Goal: Task Accomplishment & Management: Use online tool/utility

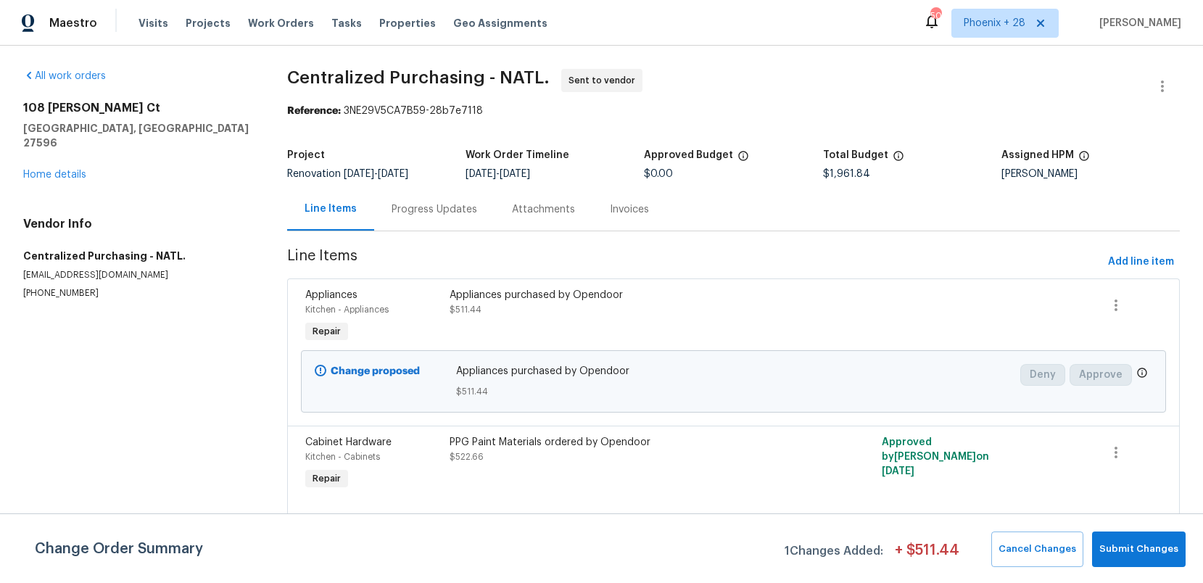
click at [289, 15] on div "Visits Projects Work Orders Tasks Properties Geo Assignments" at bounding box center [351, 23] width 426 height 29
click at [294, 19] on span "Work Orders" at bounding box center [281, 23] width 66 height 15
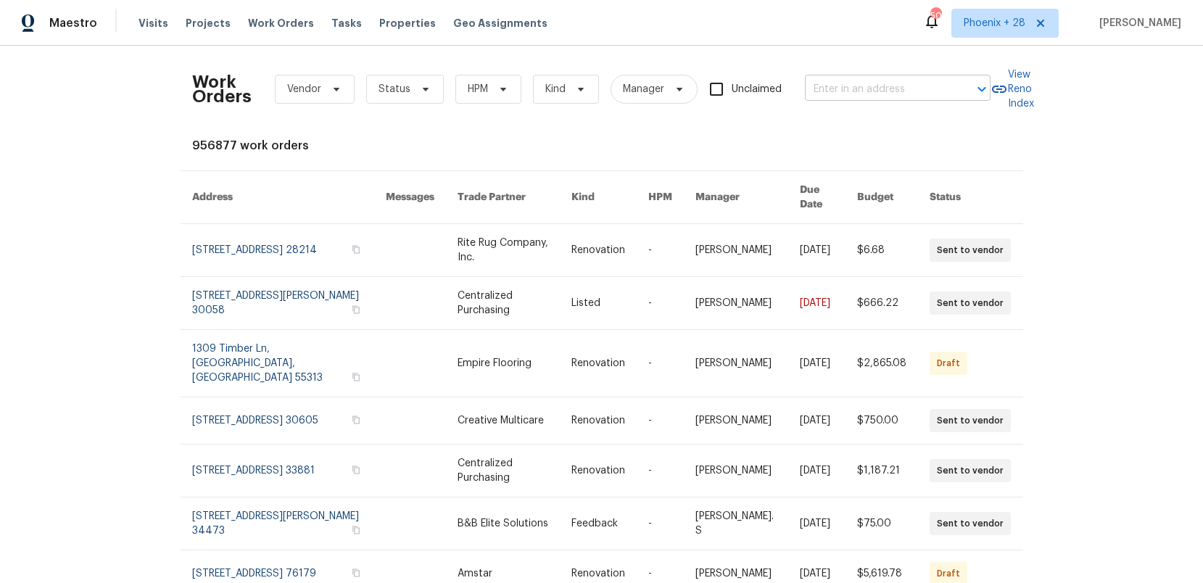
drag, startPoint x: 790, startPoint y: 85, endPoint x: 817, endPoint y: 86, distance: 27.6
click at [794, 85] on div "Work Orders Vendor Status HPM Kind Manager Unclaimed ​" at bounding box center [591, 89] width 798 height 64
click at [822, 86] on input "text" at bounding box center [877, 89] width 145 height 22
paste input "[STREET_ADDRESS]"
type input "[STREET_ADDRESS]"
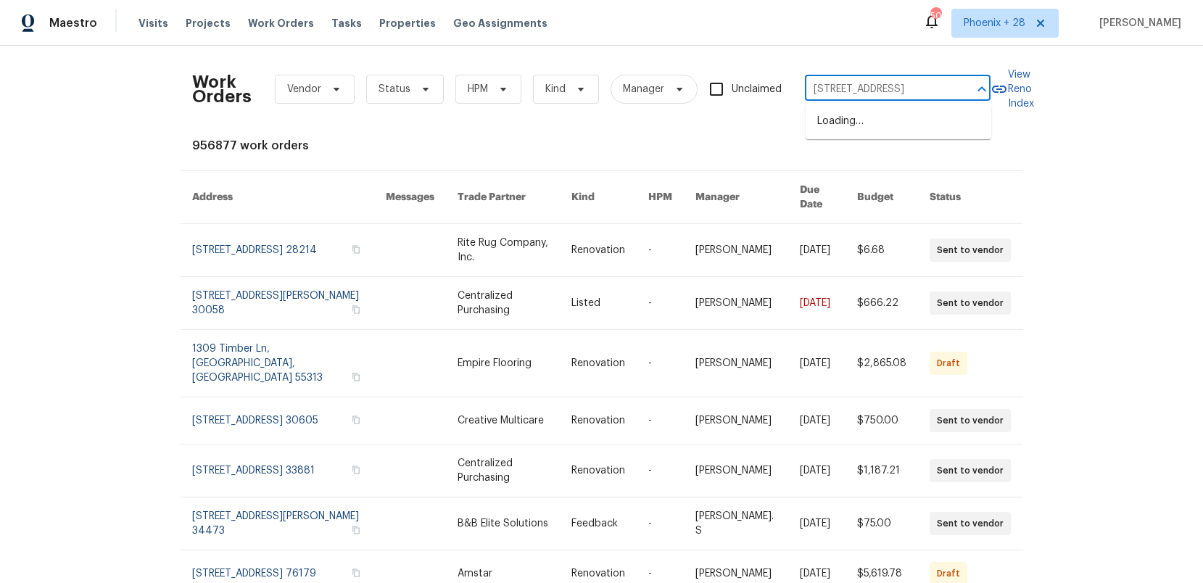
scroll to position [0, 52]
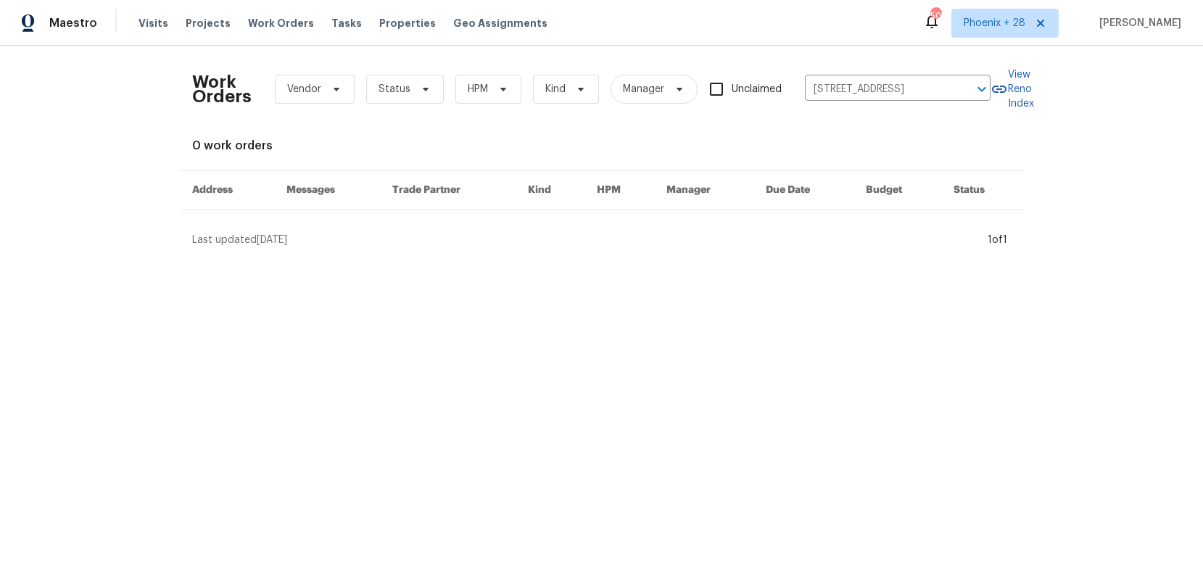
click at [561, 249] on div "Work Orders Vendor Status HPM Kind Manager Unclaimed [STREET_ADDRESS] ​ View Re…" at bounding box center [601, 152] width 1203 height 213
click at [260, 25] on span "Work Orders" at bounding box center [281, 23] width 66 height 15
click at [985, 29] on span "Phoenix + 28" at bounding box center [995, 23] width 62 height 15
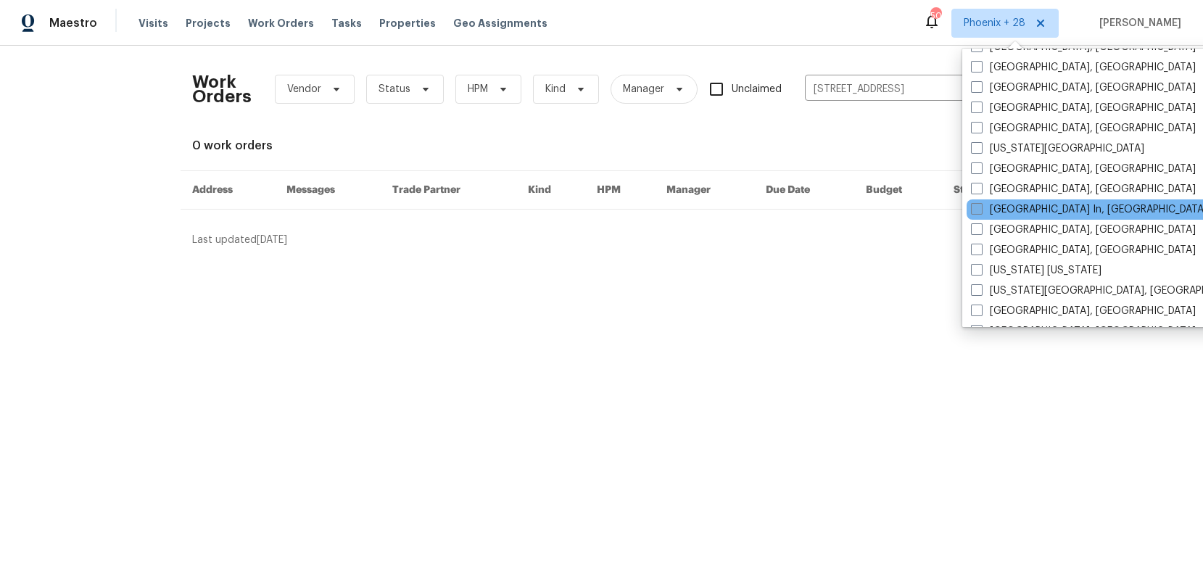
scroll to position [832, 0]
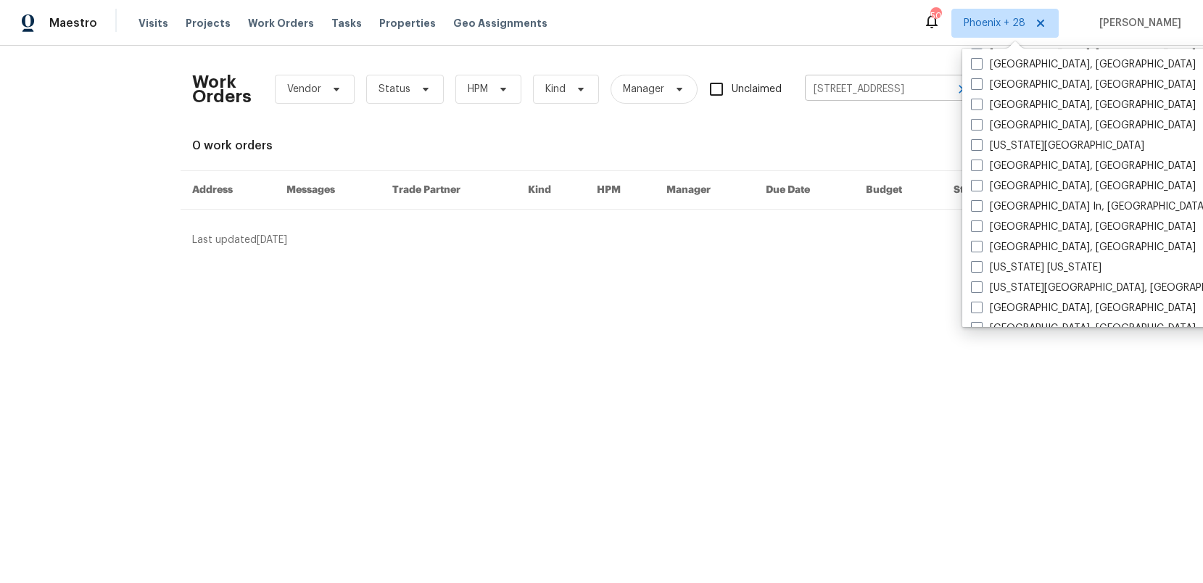
click at [859, 83] on input "[STREET_ADDRESS]" at bounding box center [877, 89] width 145 height 22
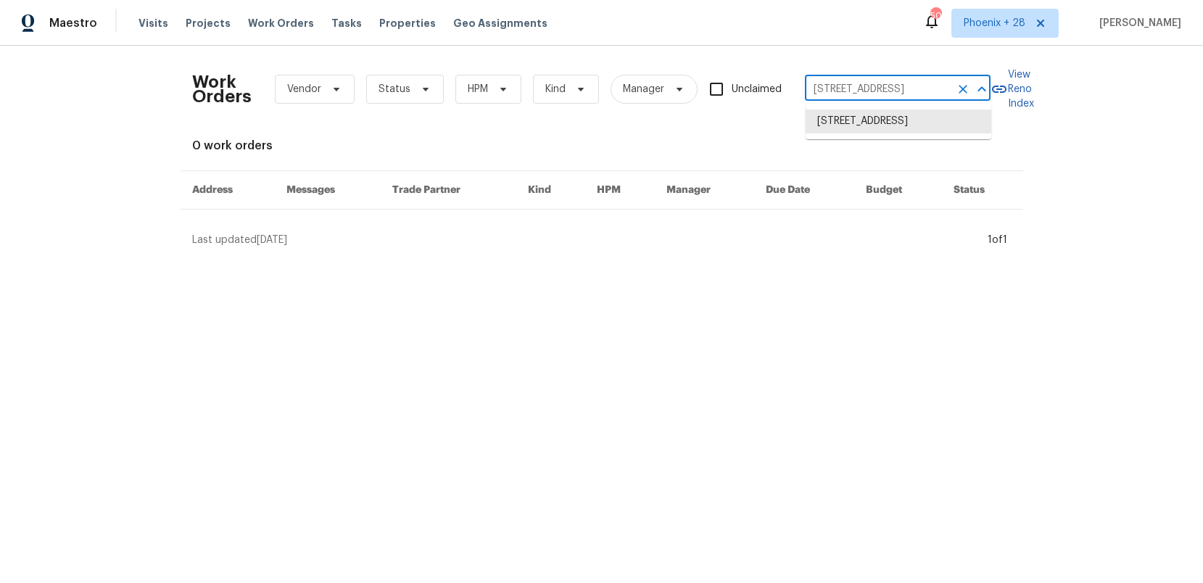
click at [865, 91] on input "[STREET_ADDRESS]" at bounding box center [877, 89] width 145 height 22
click at [868, 91] on input "[STREET_ADDRESS]" at bounding box center [877, 89] width 145 height 22
click at [867, 123] on li "[STREET_ADDRESS]" at bounding box center [899, 121] width 186 height 24
click at [200, 20] on span "Projects" at bounding box center [208, 23] width 45 height 15
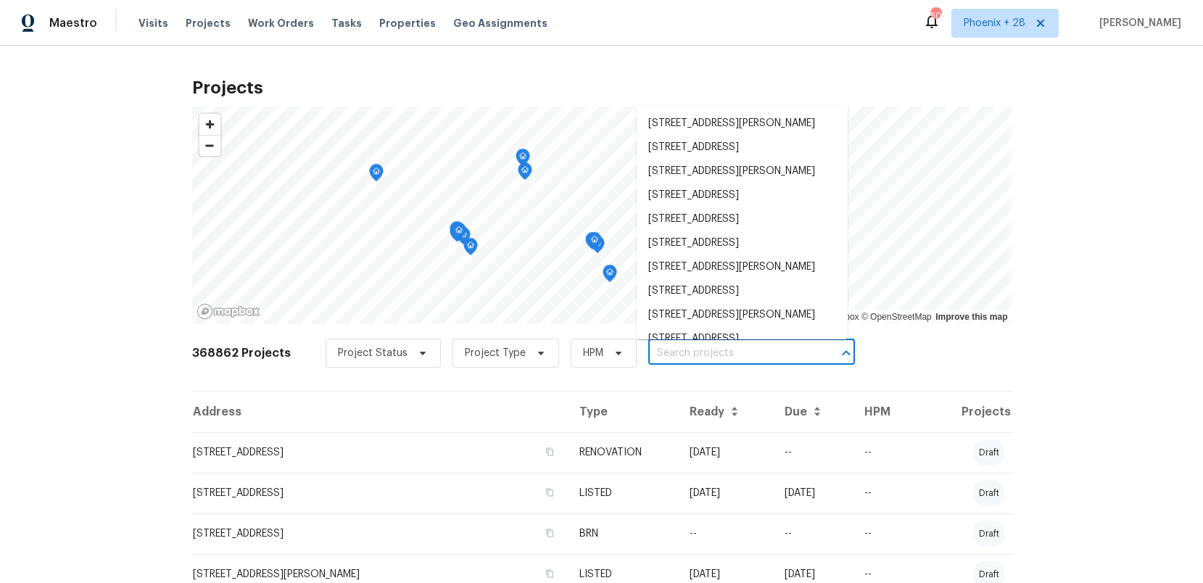
click at [654, 352] on input "text" at bounding box center [731, 353] width 166 height 22
paste input "[STREET_ADDRESS]"
type input "[STREET_ADDRESS]"
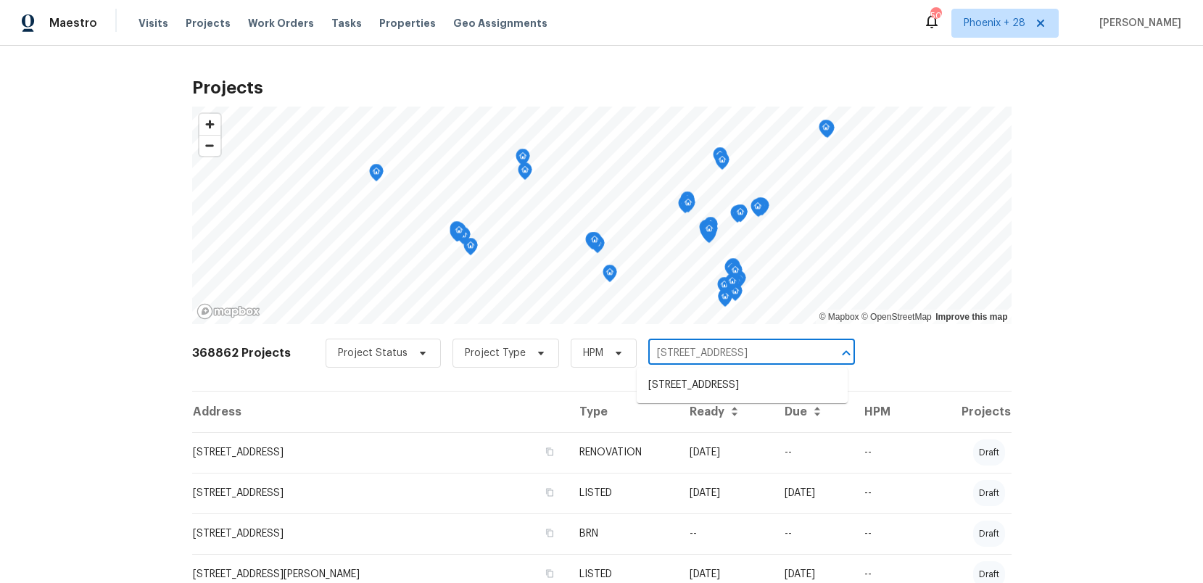
scroll to position [0, 28]
click at [675, 379] on li "[STREET_ADDRESS]" at bounding box center [742, 385] width 211 height 24
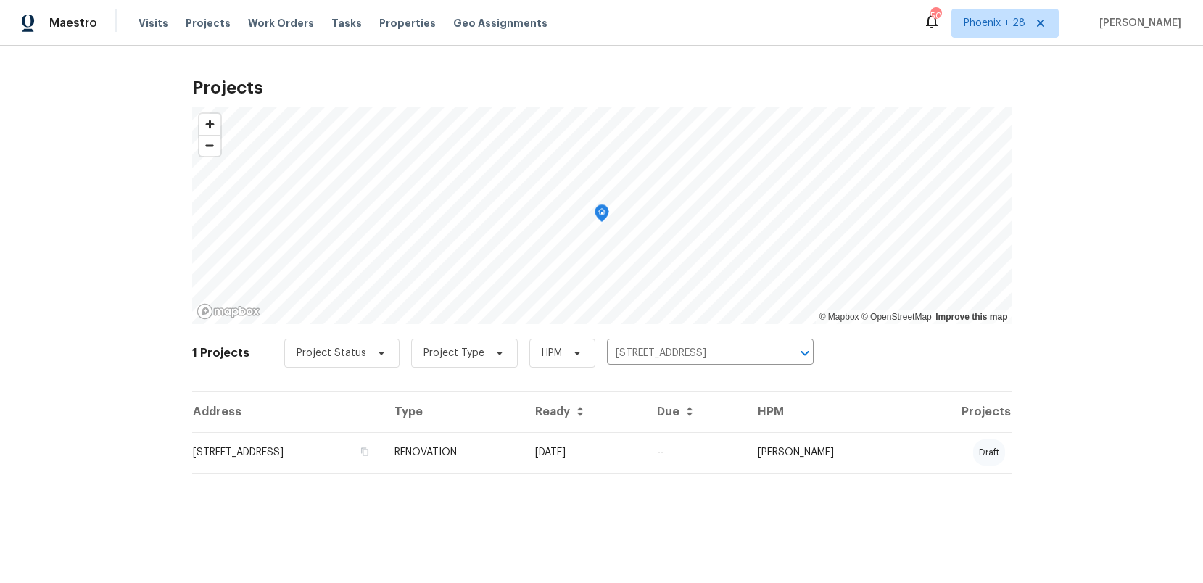
click at [524, 429] on th "Type" at bounding box center [453, 412] width 141 height 41
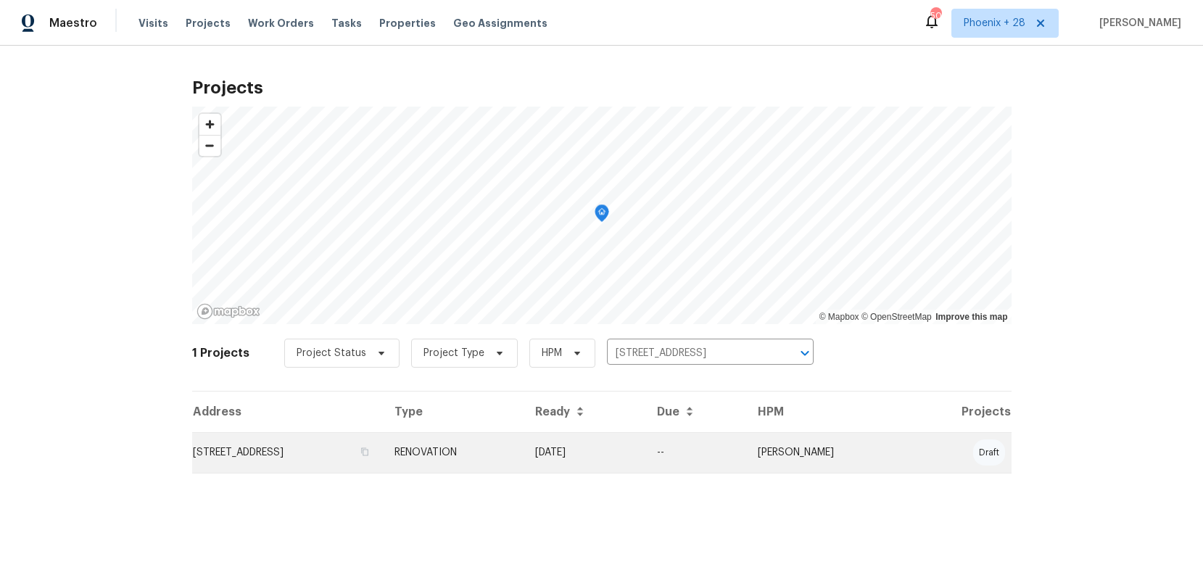
click at [524, 448] on td "RENOVATION" at bounding box center [453, 452] width 141 height 41
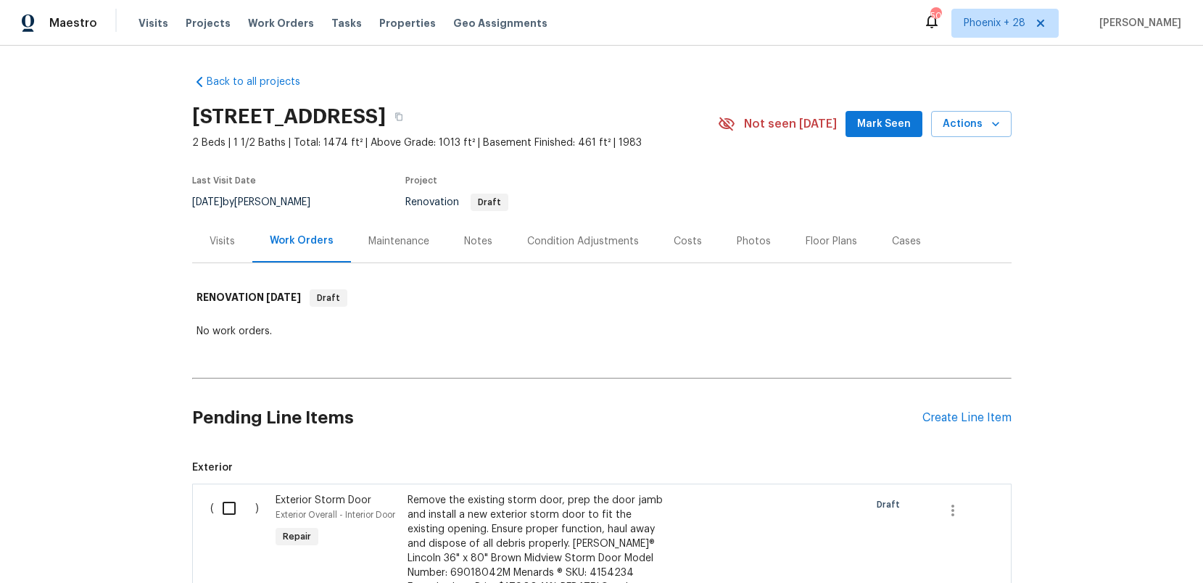
scroll to position [1, 0]
click at [1001, 410] on div "Create Line Item" at bounding box center [966, 417] width 89 height 14
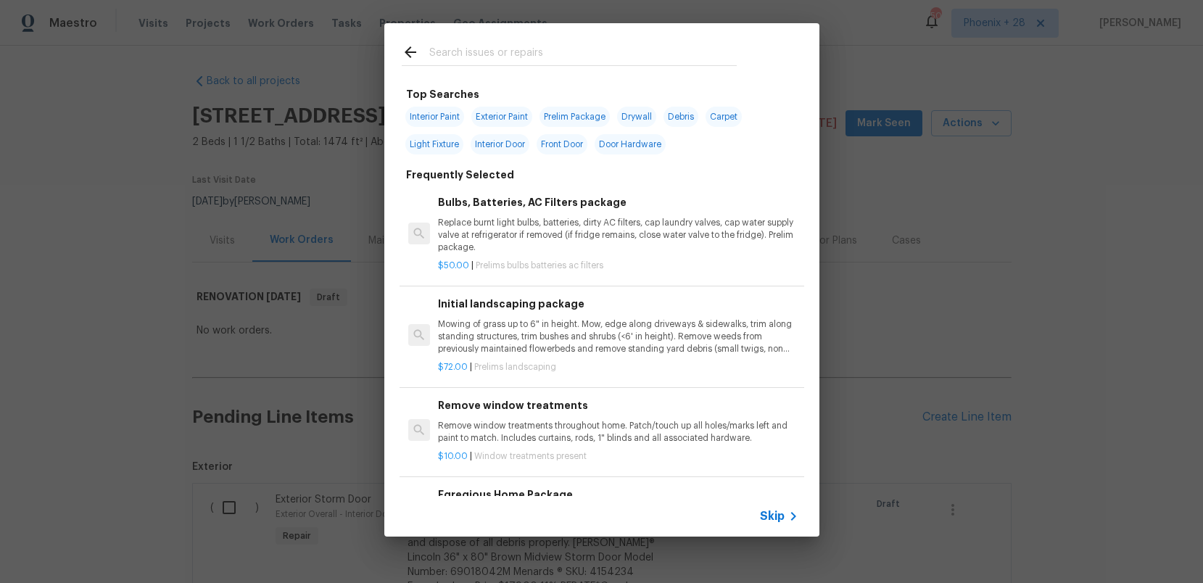
click at [544, 47] on input "text" at bounding box center [582, 55] width 307 height 22
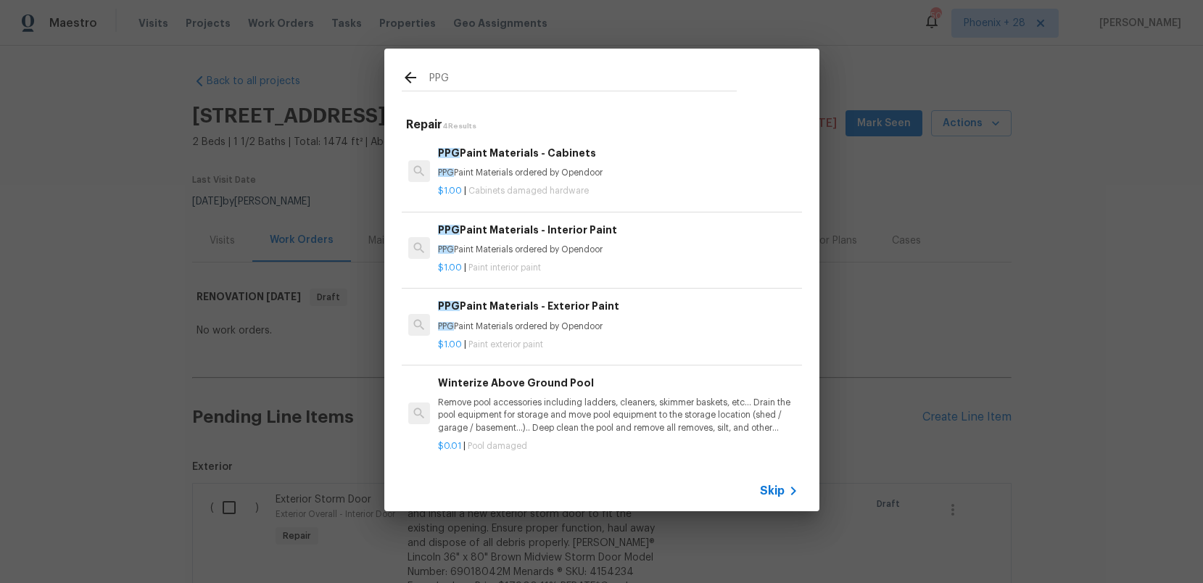
type input "PPG"
click at [651, 244] on p "PPG Paint Materials ordered by Opendoor" at bounding box center [618, 250] width 360 height 12
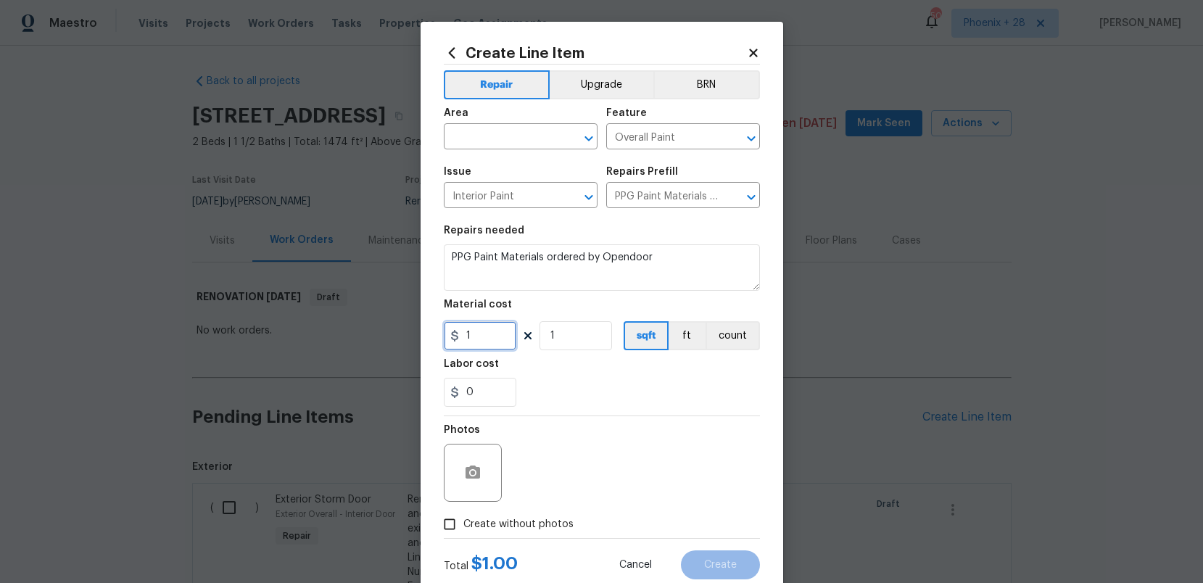
click at [494, 342] on input "1" at bounding box center [480, 335] width 73 height 29
drag, startPoint x: 473, startPoint y: 340, endPoint x: 444, endPoint y: 339, distance: 28.3
click at [444, 339] on input "1" at bounding box center [480, 335] width 73 height 29
type input "296.24"
click at [489, 134] on input "text" at bounding box center [500, 138] width 113 height 22
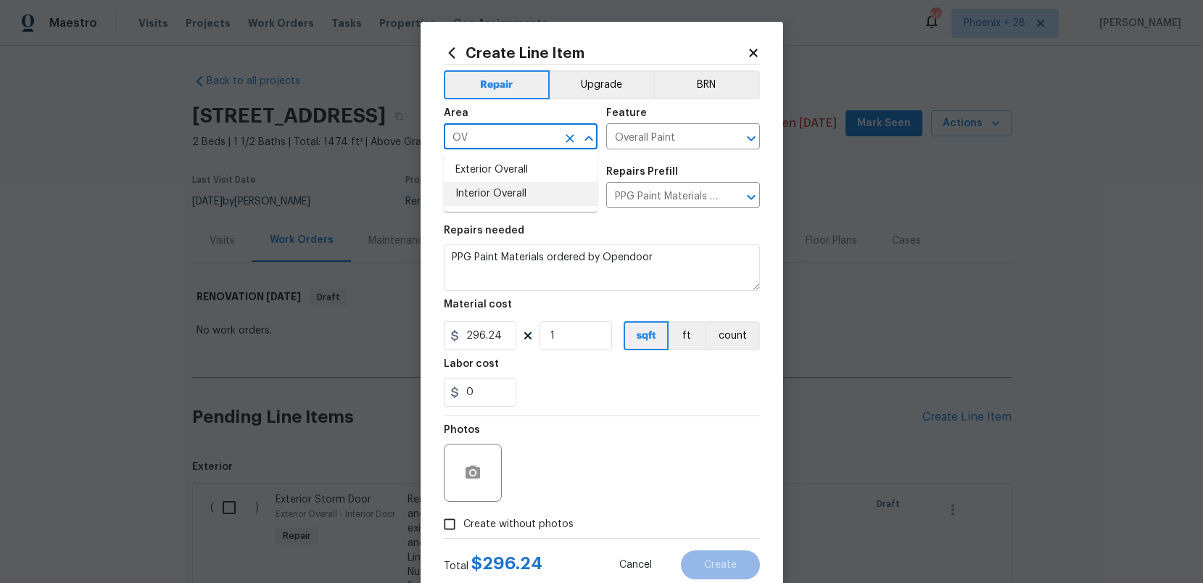
click at [477, 189] on li "Interior Overall" at bounding box center [521, 194] width 154 height 24
type input "Interior Overall"
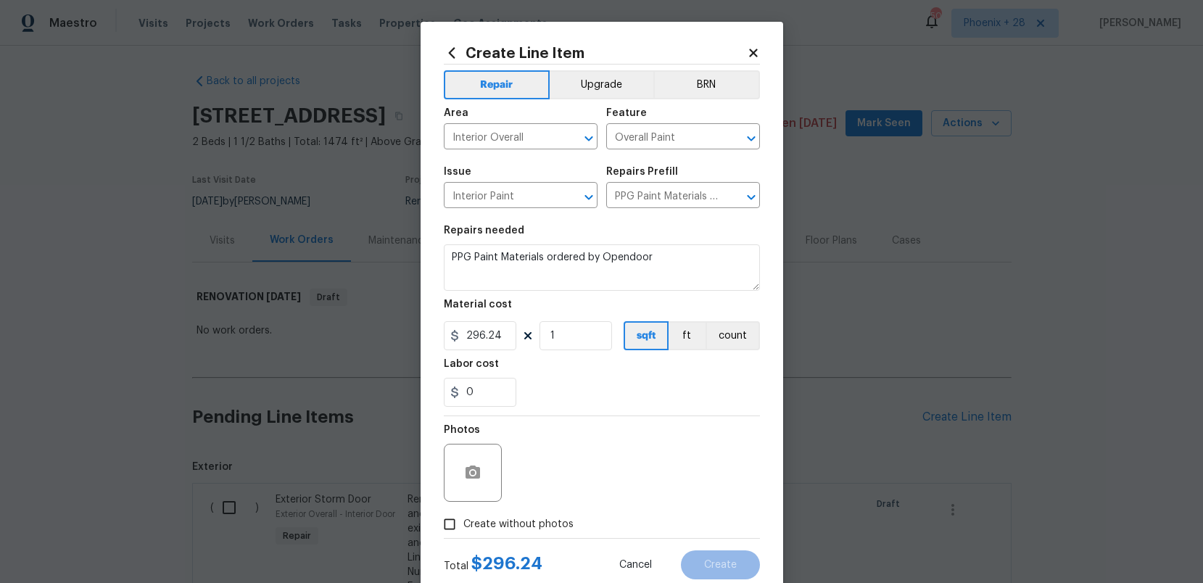
drag, startPoint x: 554, startPoint y: 524, endPoint x: 561, endPoint y: 514, distance: 11.9
click at [555, 523] on span "Create without photos" at bounding box center [518, 524] width 110 height 15
click at [463, 523] on input "Create without photos" at bounding box center [450, 524] width 28 height 28
checkbox input "true"
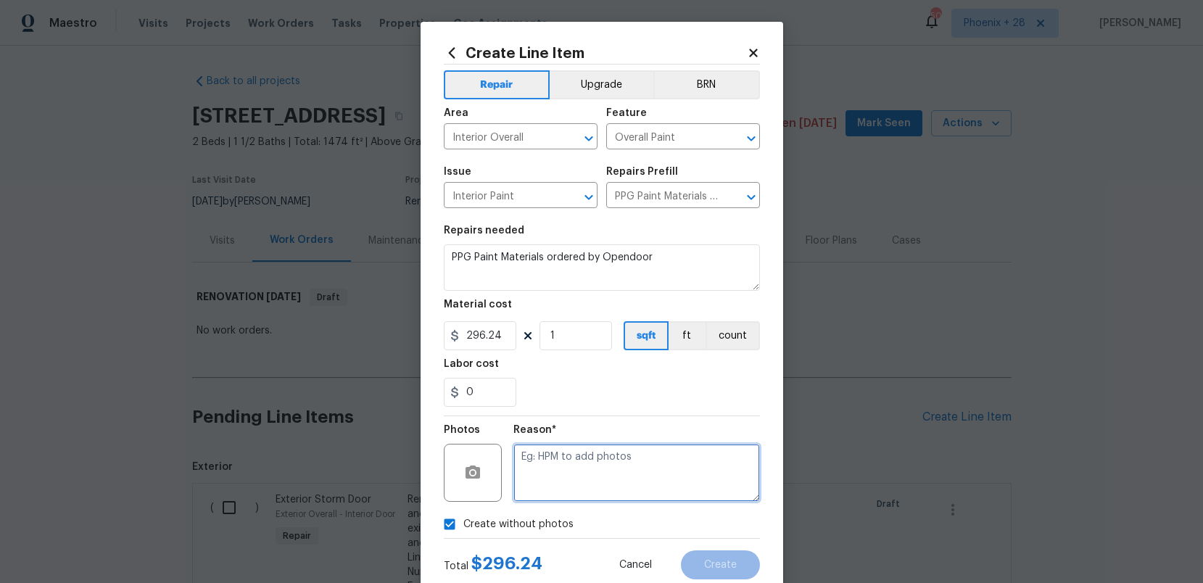
click at [567, 496] on textarea at bounding box center [636, 473] width 247 height 58
type textarea "NA"
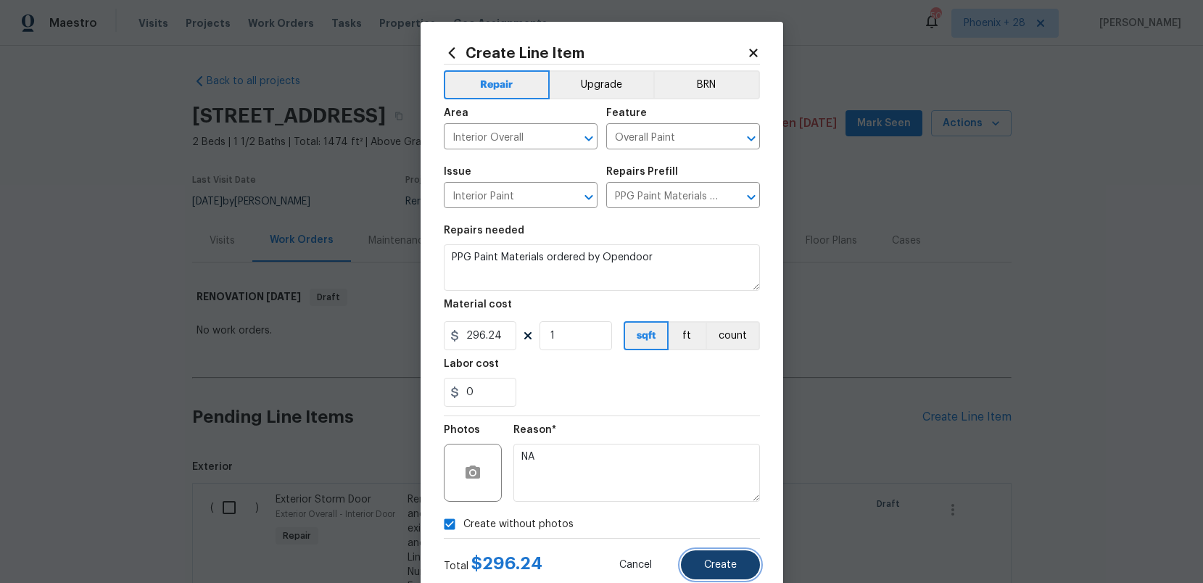
click at [727, 560] on span "Create" at bounding box center [720, 565] width 33 height 11
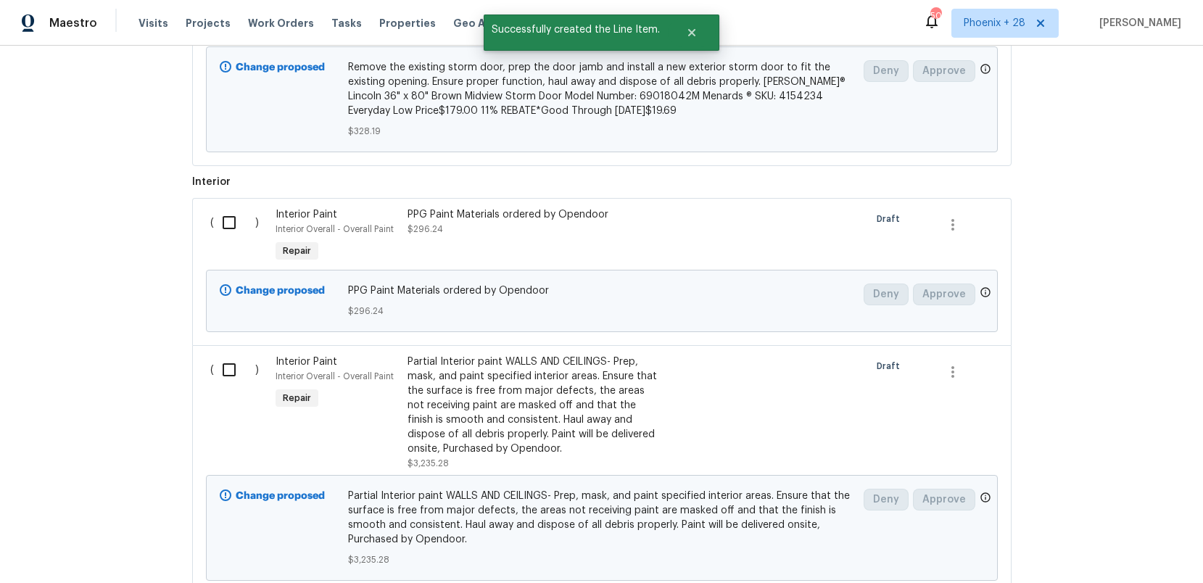
scroll to position [669, 0]
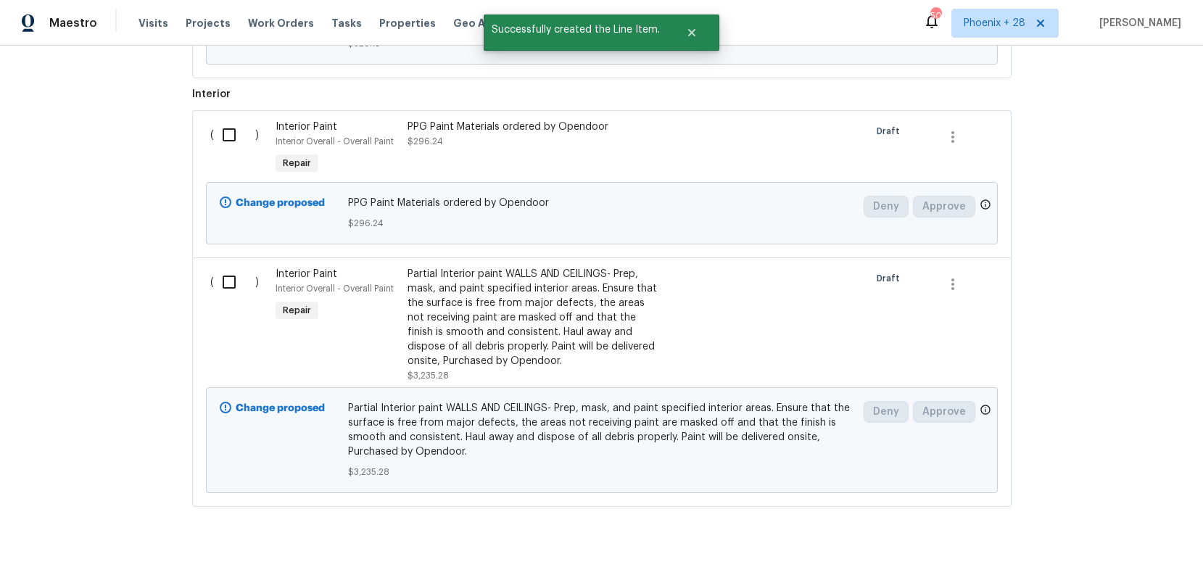
click at [255, 141] on div "( )" at bounding box center [239, 148] width 66 height 67
click at [238, 137] on input "checkbox" at bounding box center [234, 135] width 41 height 30
checkbox input "true"
click at [1100, 558] on button "Create Work Order" at bounding box center [1120, 547] width 120 height 27
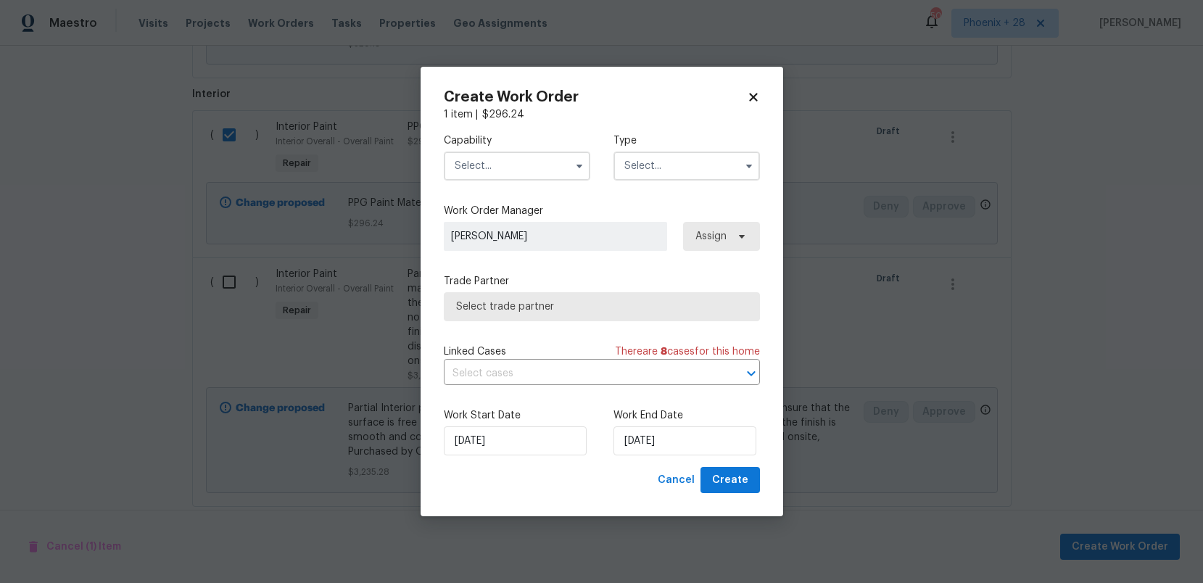
drag, startPoint x: 550, startPoint y: 172, endPoint x: 541, endPoint y: 178, distance: 10.9
click at [547, 172] on input "text" at bounding box center [517, 166] width 146 height 29
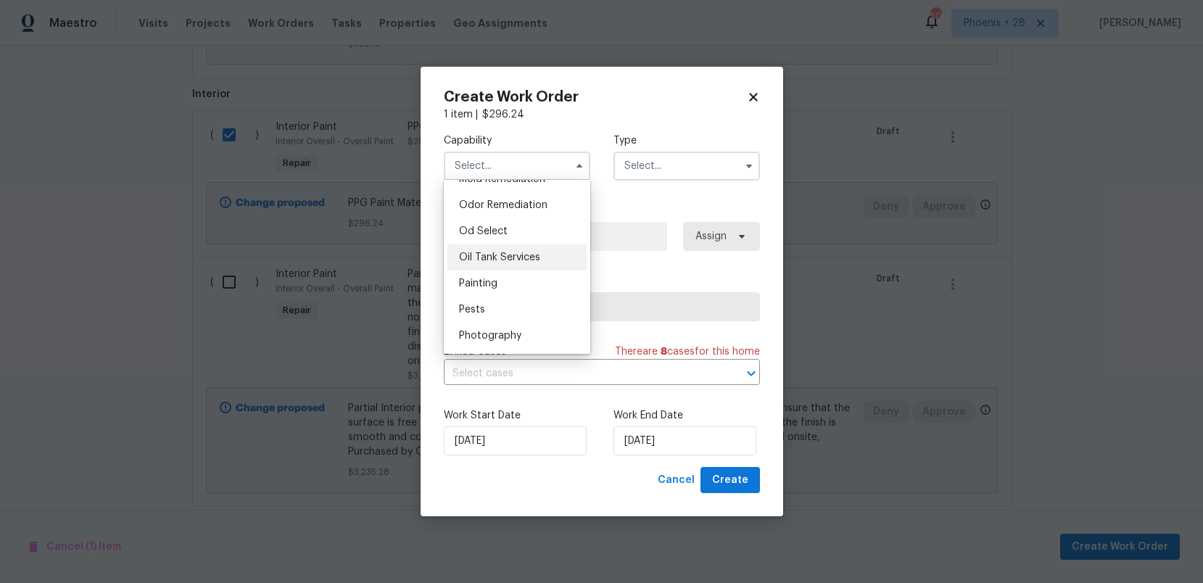
scroll to position [1144, 0]
drag, startPoint x: 519, startPoint y: 261, endPoint x: 532, endPoint y: 259, distance: 13.2
click at [521, 261] on div "Painting" at bounding box center [516, 270] width 139 height 26
type input "Painting"
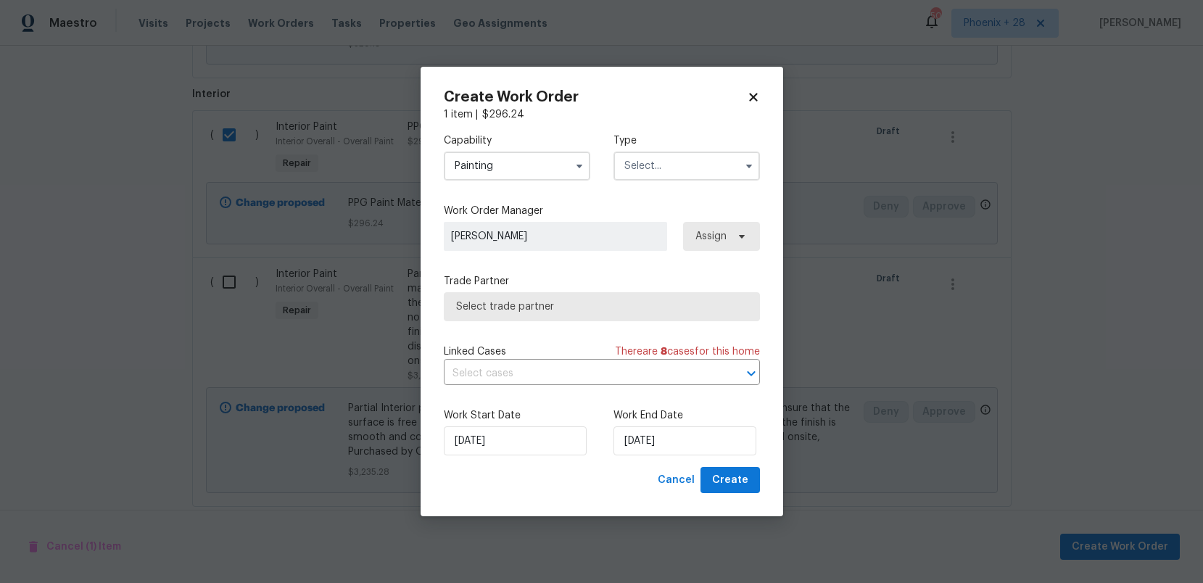
click at [658, 179] on div "Capability Painting Agent Appliance Bathtub Resurfacing BRN And Lrr Broker Cabi…" at bounding box center [602, 157] width 316 height 70
click at [658, 171] on input "text" at bounding box center [686, 166] width 146 height 29
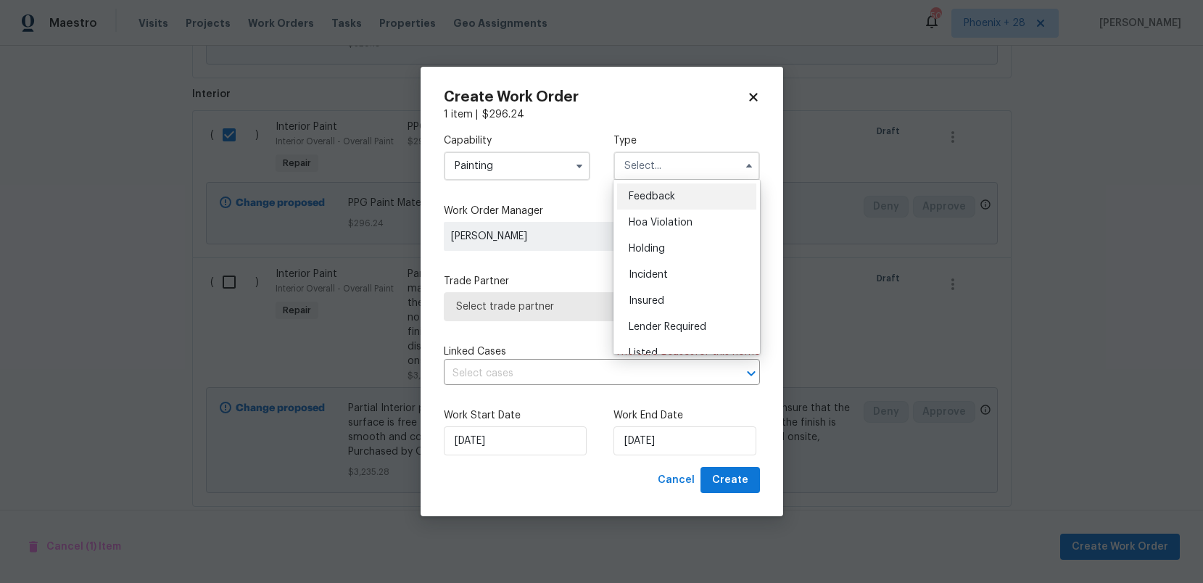
scroll to position [329, 0]
click at [679, 239] on div "Renovation" at bounding box center [686, 233] width 139 height 26
type input "Renovation"
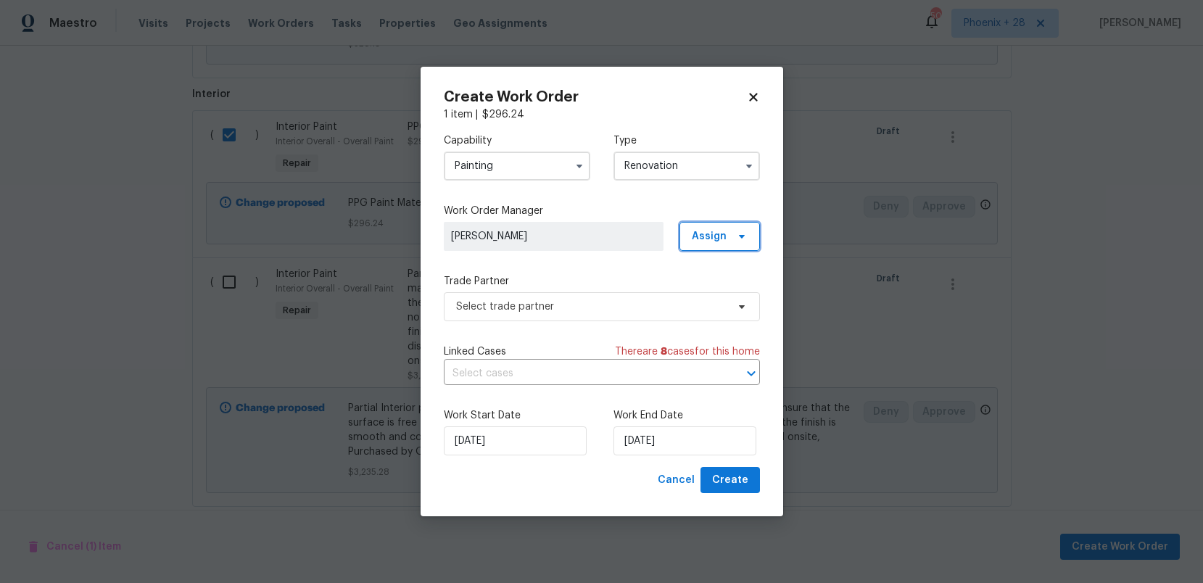
click at [706, 240] on span "Assign" at bounding box center [709, 236] width 35 height 15
click at [700, 294] on div "Assign to me" at bounding box center [721, 297] width 63 height 15
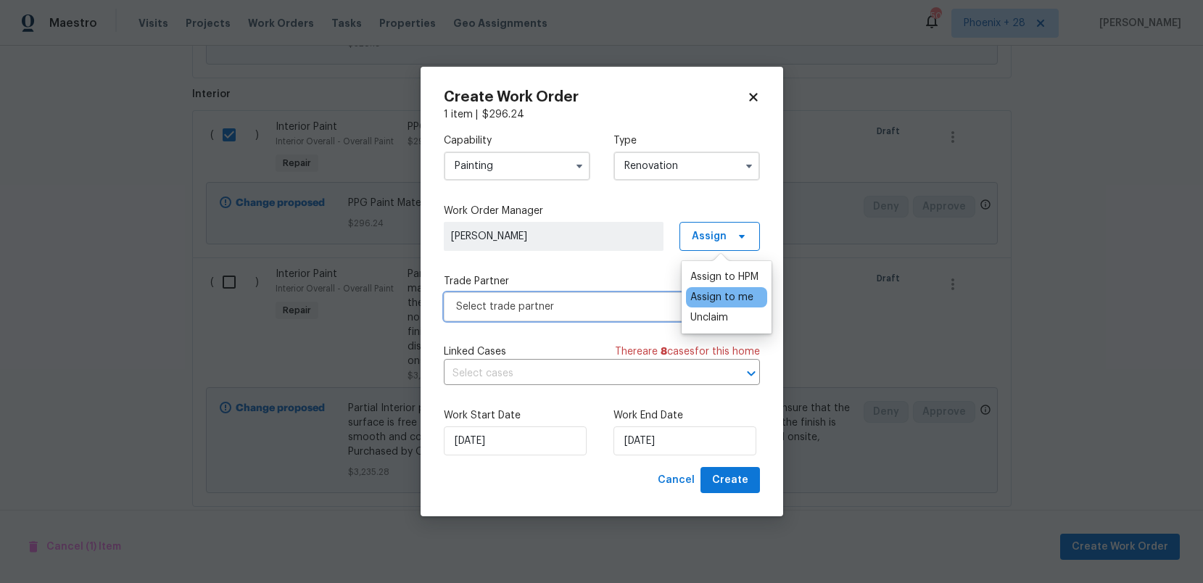
click at [584, 317] on span "Select trade partner" at bounding box center [602, 306] width 316 height 29
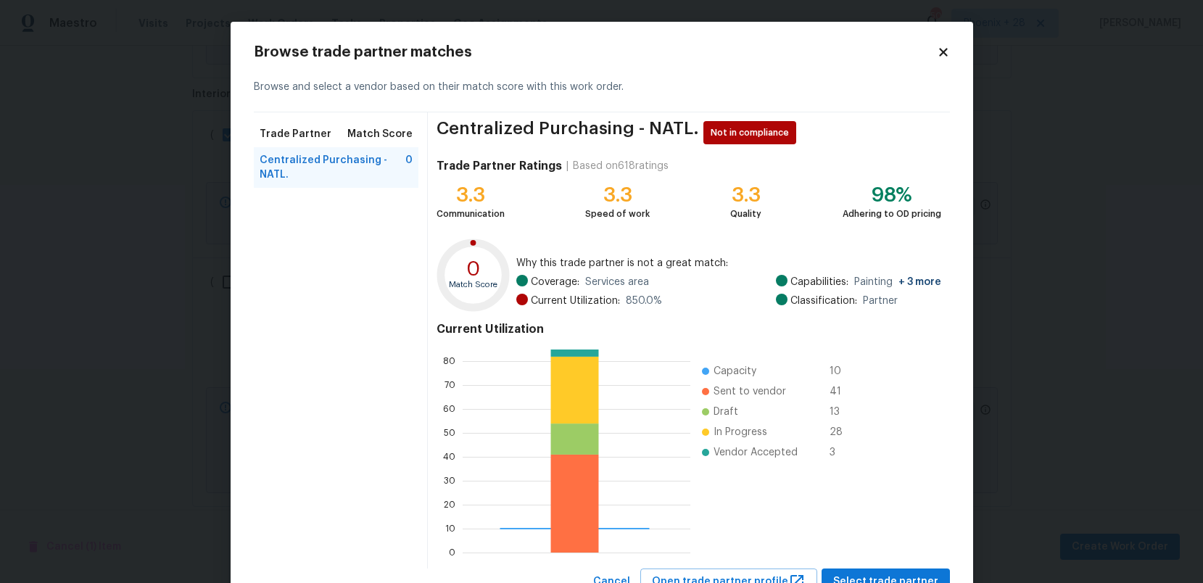
scroll to position [57, 0]
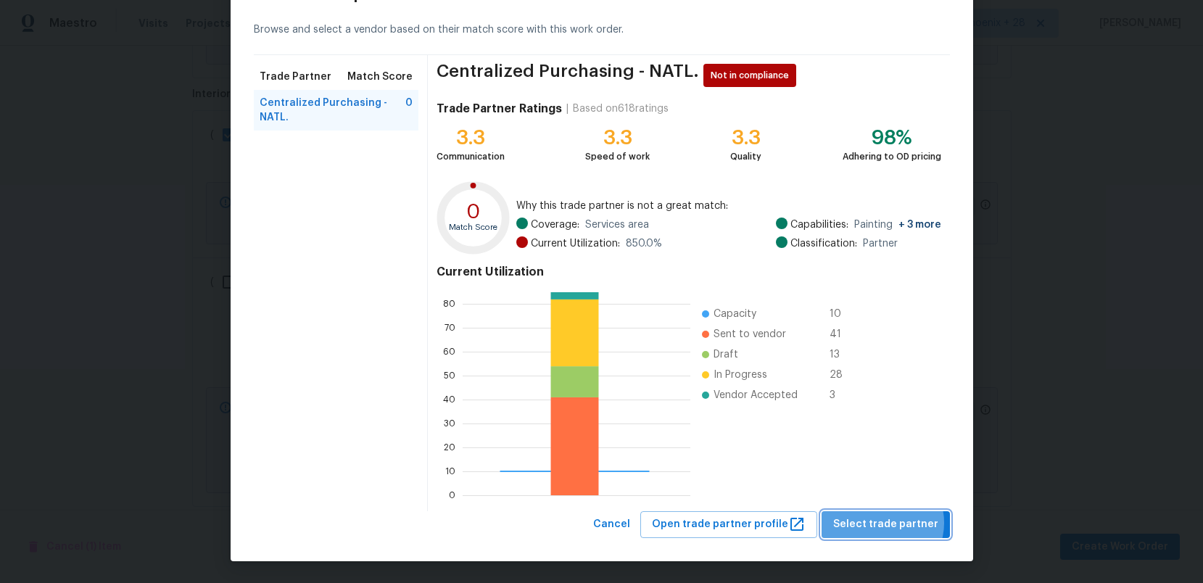
click at [888, 523] on span "Select trade partner" at bounding box center [885, 525] width 105 height 18
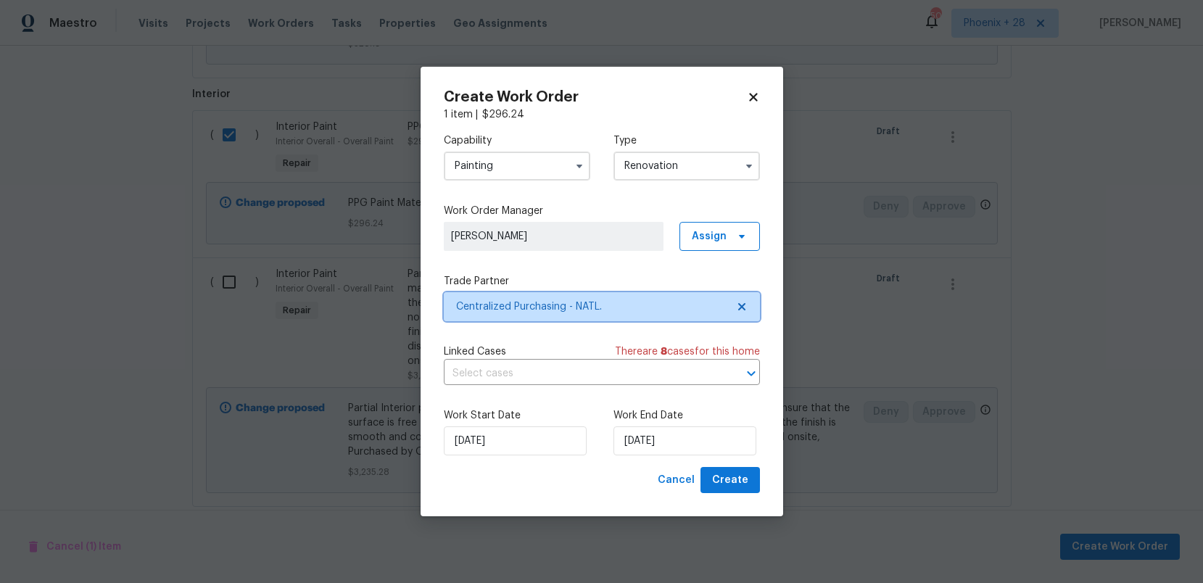
scroll to position [0, 0]
click at [754, 477] on button "Create" at bounding box center [729, 480] width 59 height 27
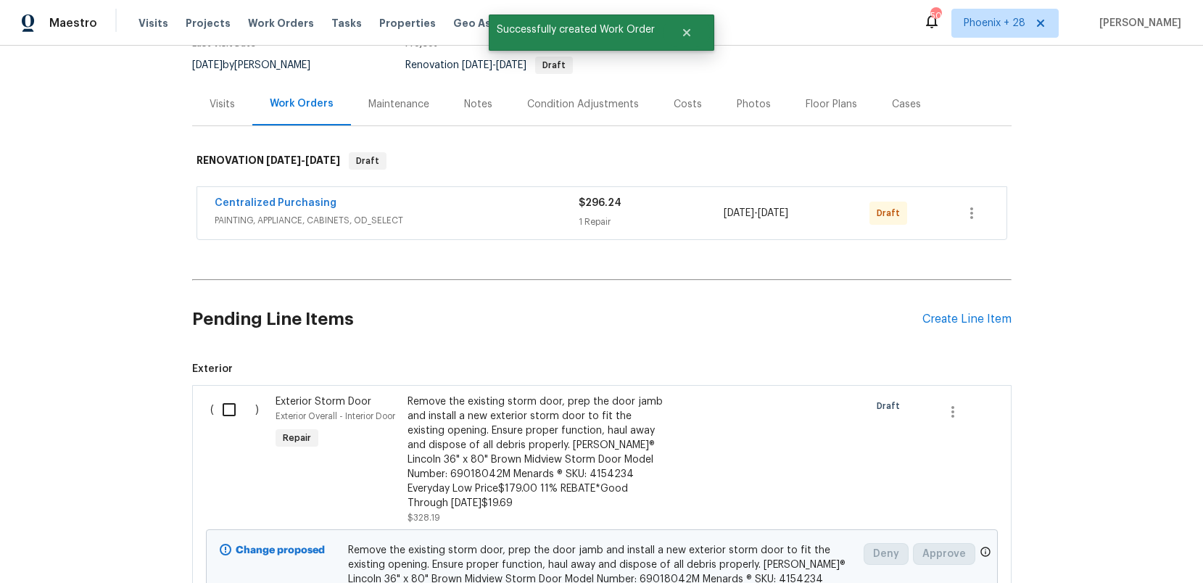
scroll to position [135, 0]
click at [988, 208] on button "button" at bounding box center [971, 215] width 35 height 35
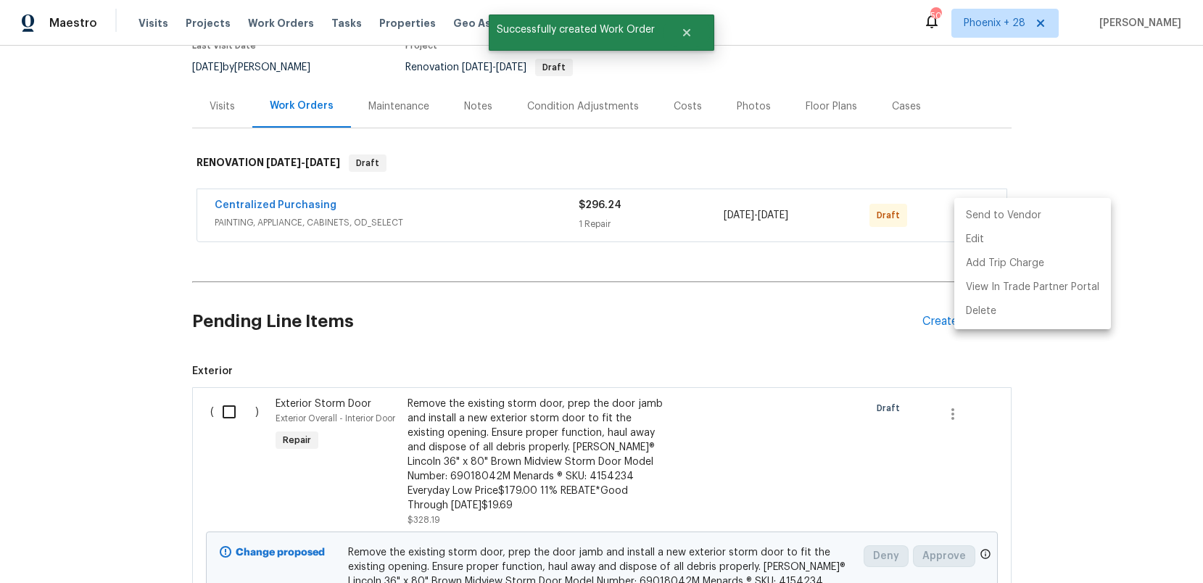
click at [975, 223] on li "Send to Vendor" at bounding box center [1032, 216] width 157 height 24
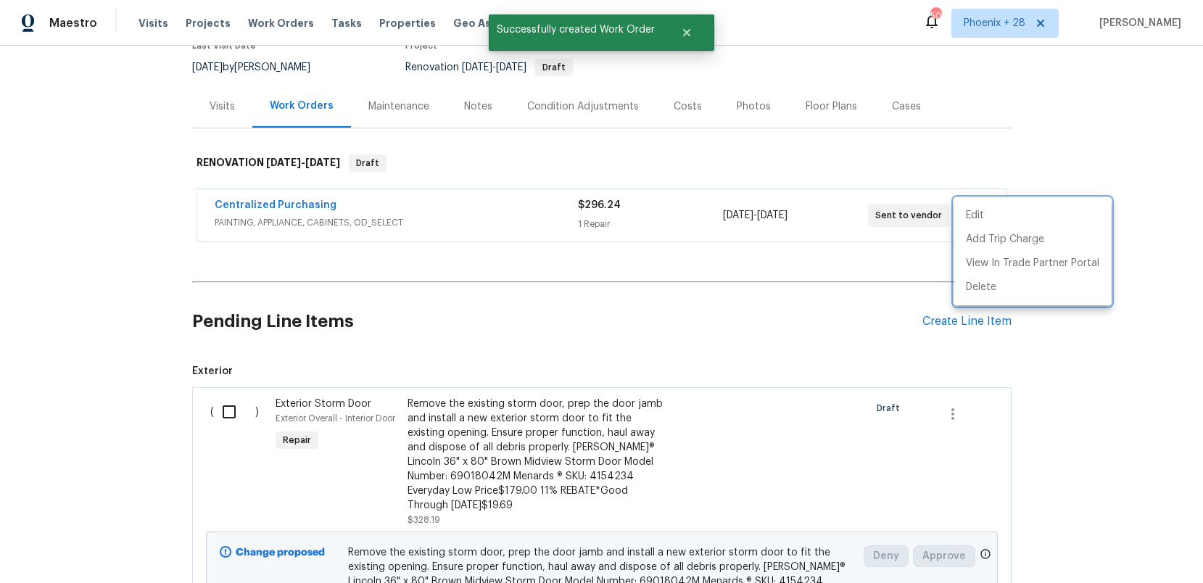
drag, startPoint x: 473, startPoint y: 206, endPoint x: 296, endPoint y: 200, distance: 177.7
click at [458, 207] on div at bounding box center [601, 291] width 1203 height 583
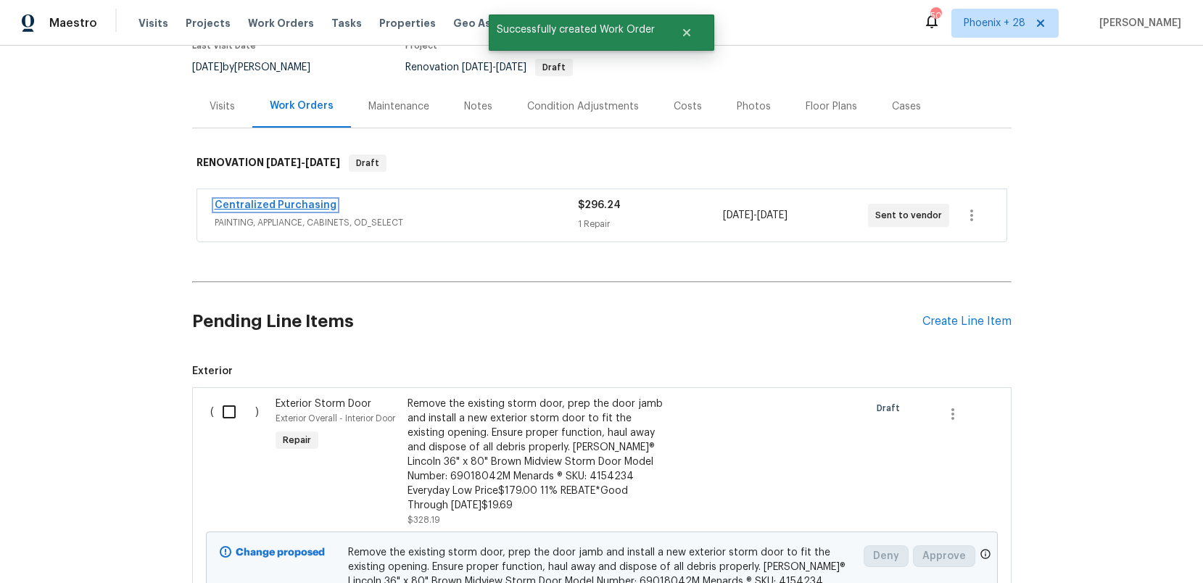
click at [294, 204] on link "Centralized Purchasing" at bounding box center [276, 205] width 122 height 10
